Goal: Task Accomplishment & Management: Use online tool/utility

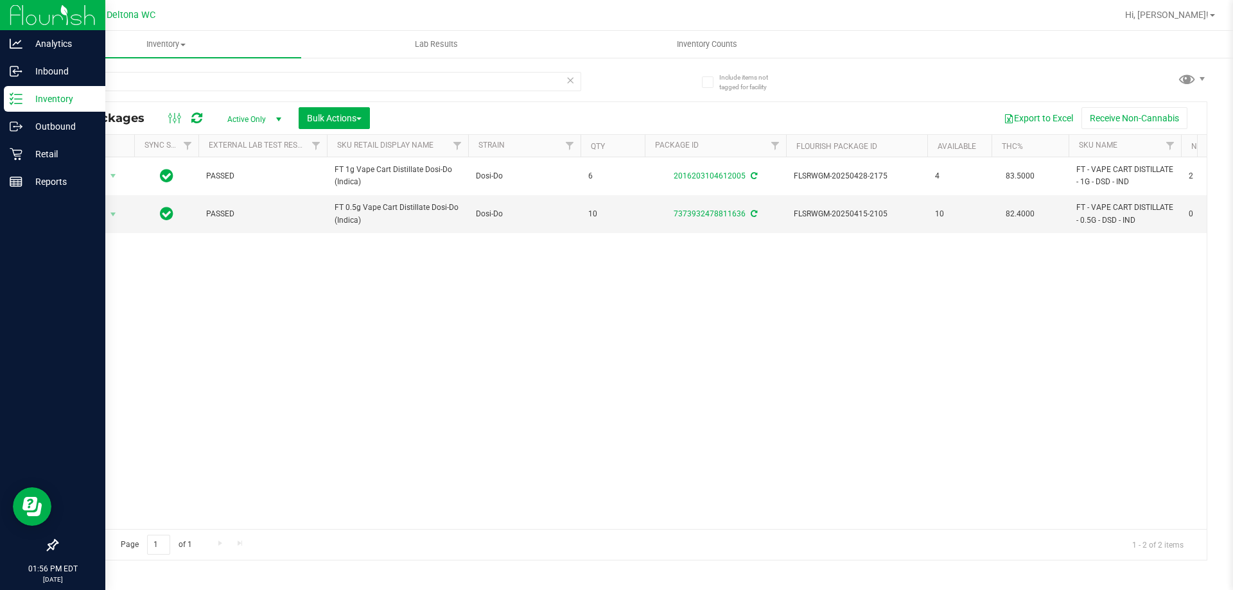
drag, startPoint x: 124, startPoint y: 77, endPoint x: 4, endPoint y: 104, distance: 122.5
click at [4, 104] on div "Analytics Inbound Inventory Outbound Retail Reports 01:56 PM EDT [DATE] 09/22 D…" at bounding box center [616, 295] width 1233 height 590
type input "7871329855413613"
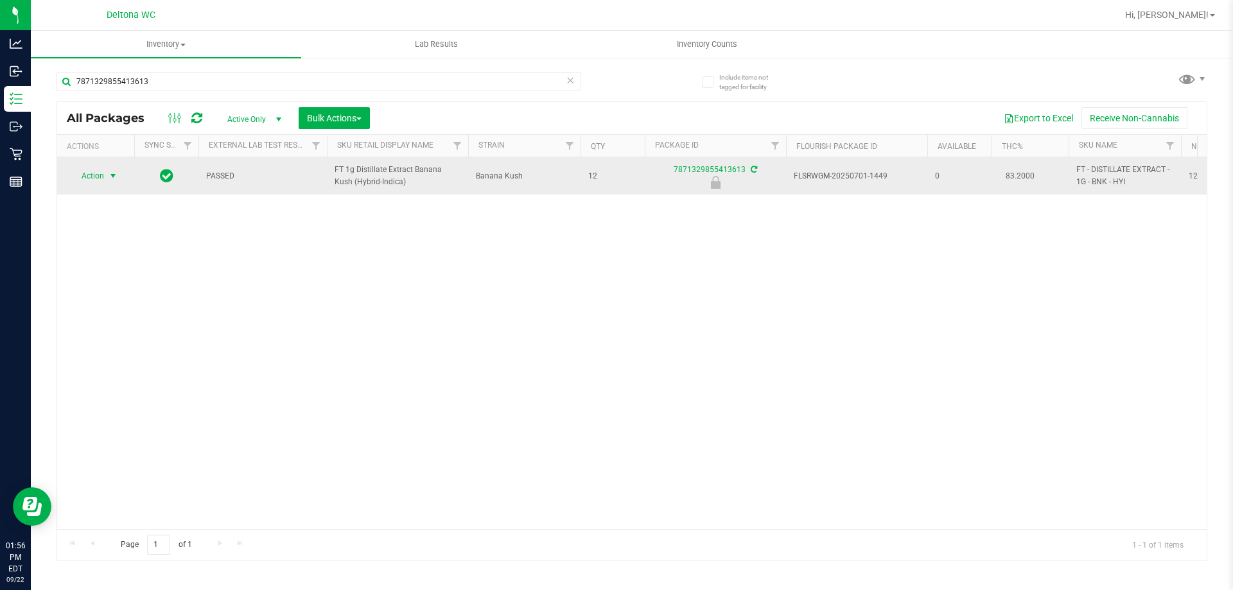
click at [100, 179] on span "Action" at bounding box center [87, 176] width 35 height 18
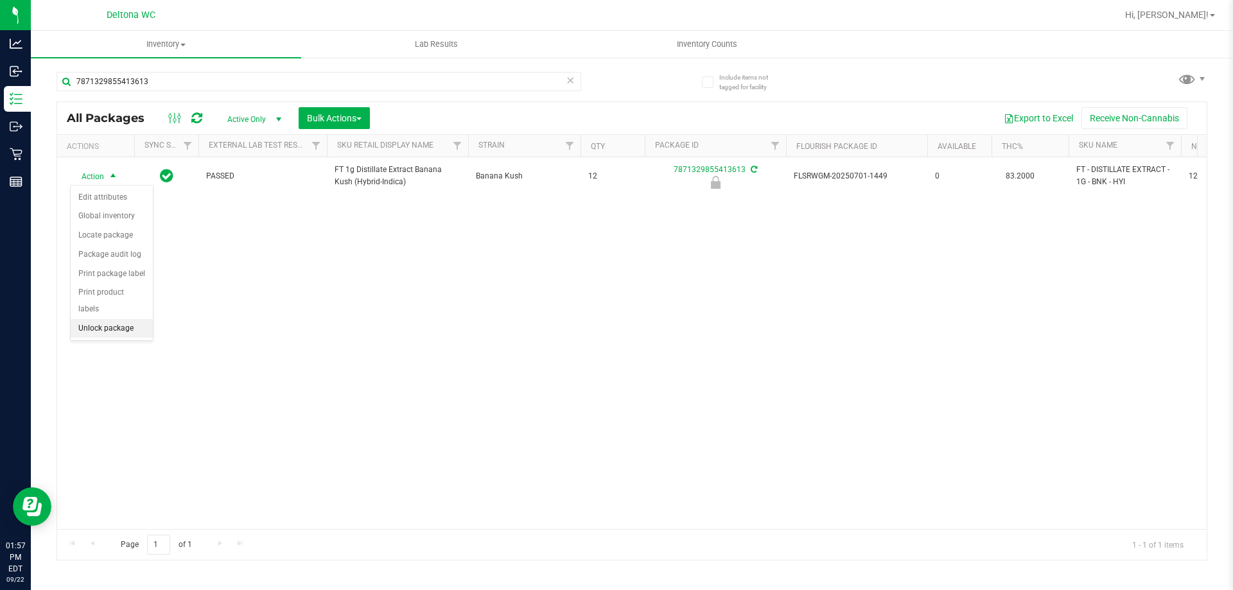
click at [112, 319] on li "Unlock package" at bounding box center [112, 328] width 82 height 19
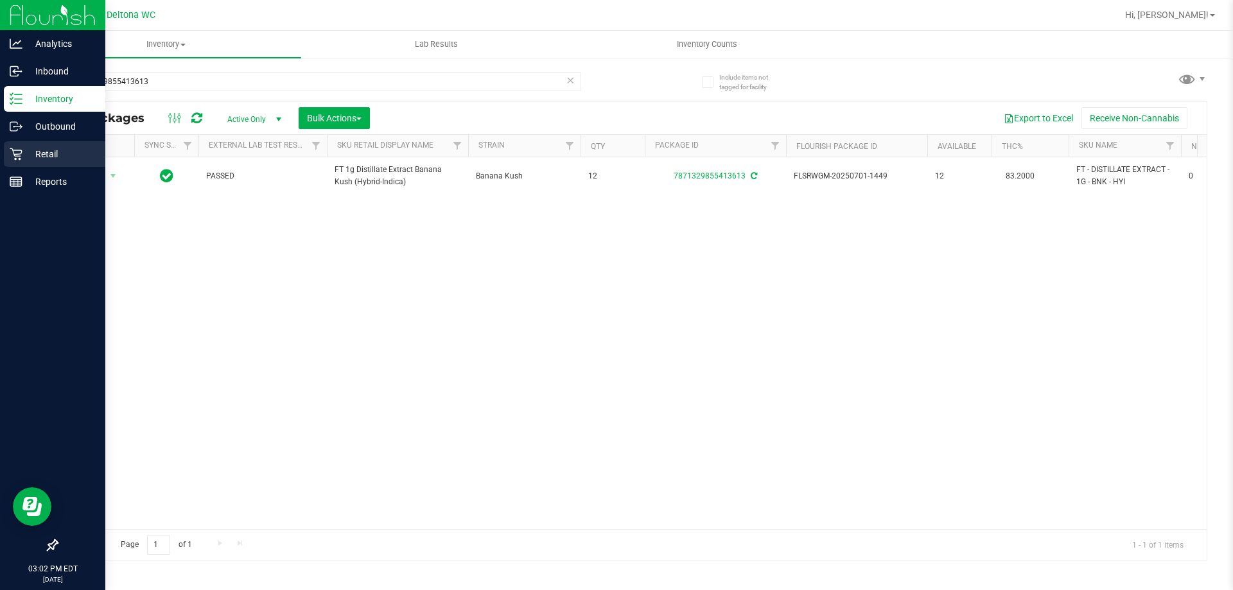
drag, startPoint x: 62, startPoint y: 157, endPoint x: 69, endPoint y: 149, distance: 10.0
click at [63, 155] on p "Retail" at bounding box center [60, 153] width 77 height 15
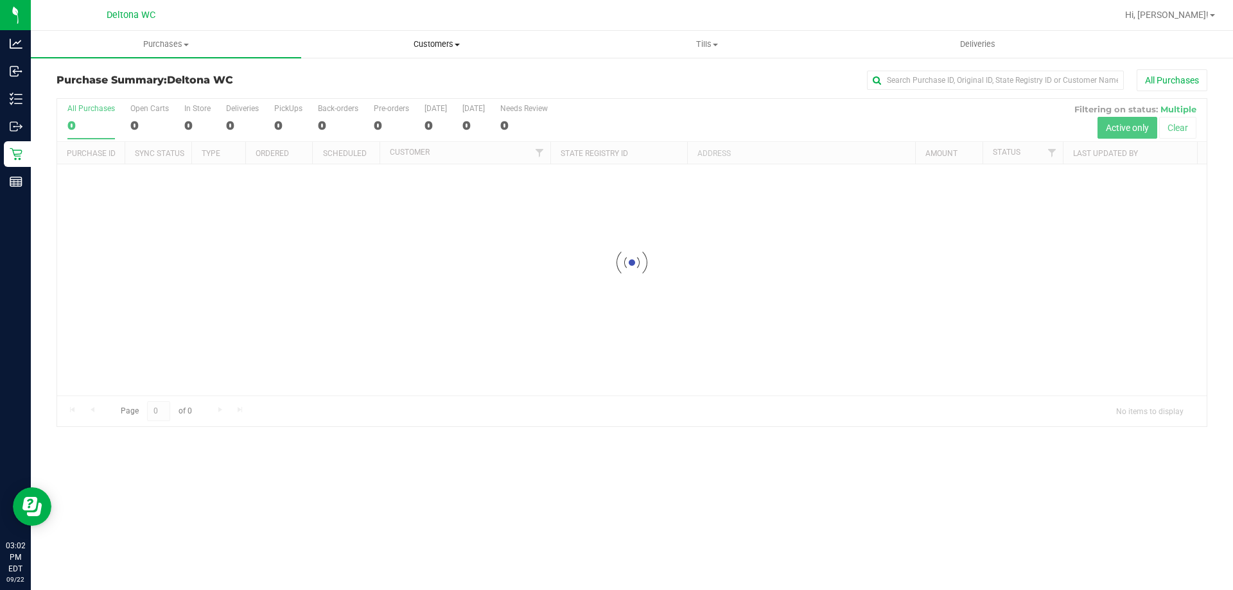
click at [438, 43] on span "Customers" at bounding box center [436, 45] width 269 height 12
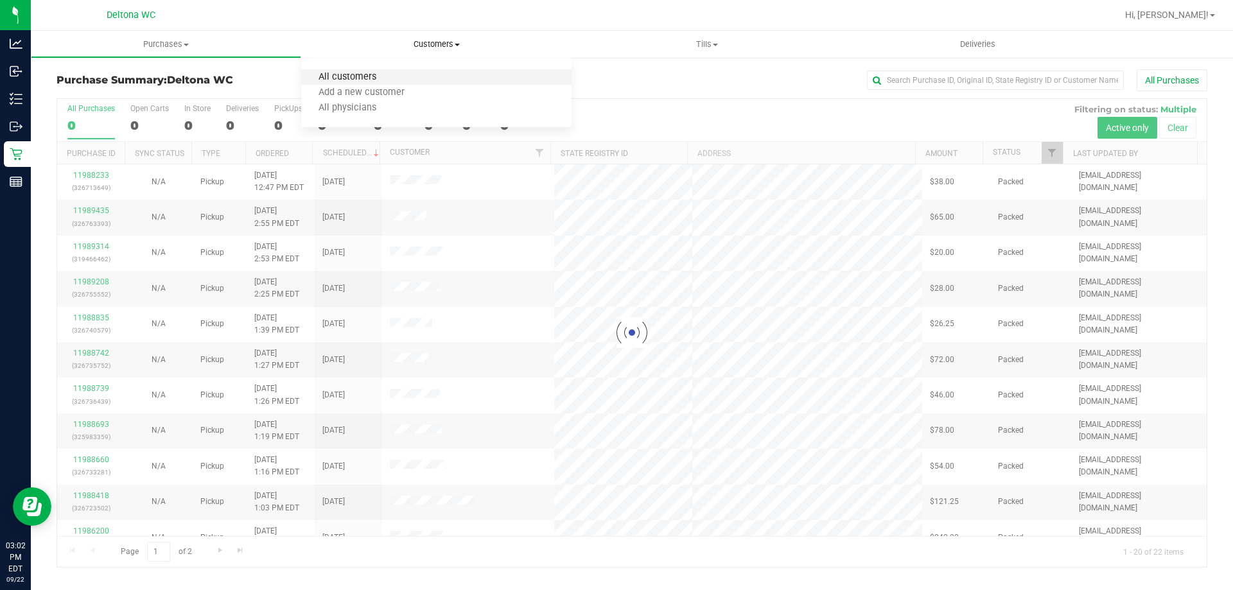
click at [358, 78] on span "All customers" at bounding box center [347, 77] width 92 height 11
